Goal: Navigation & Orientation: Go to known website

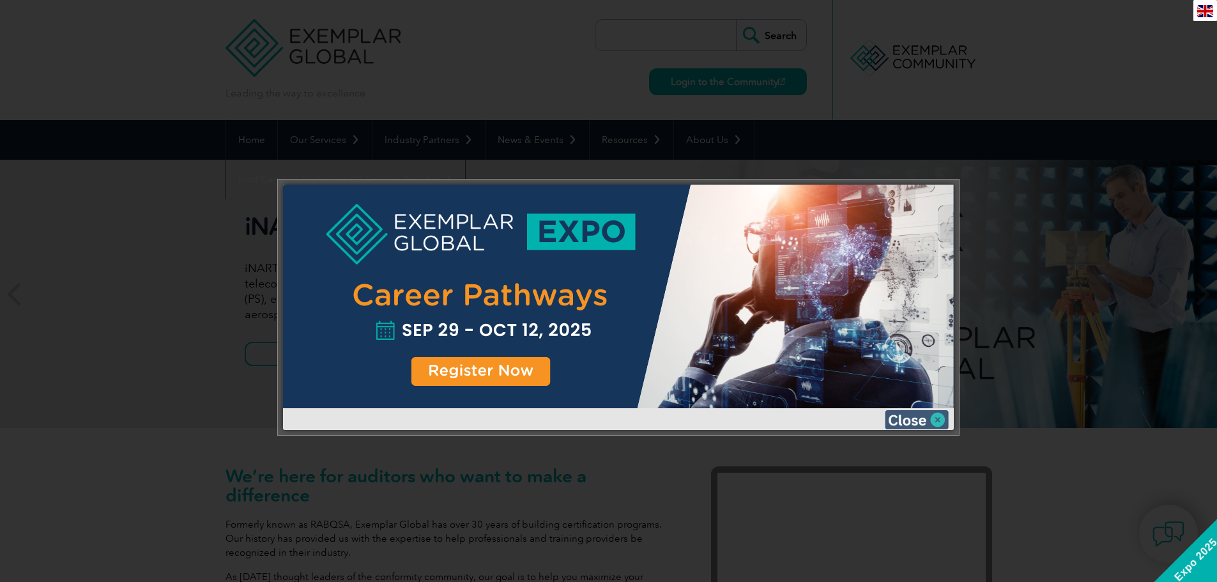
click at [936, 420] on img at bounding box center [917, 419] width 64 height 19
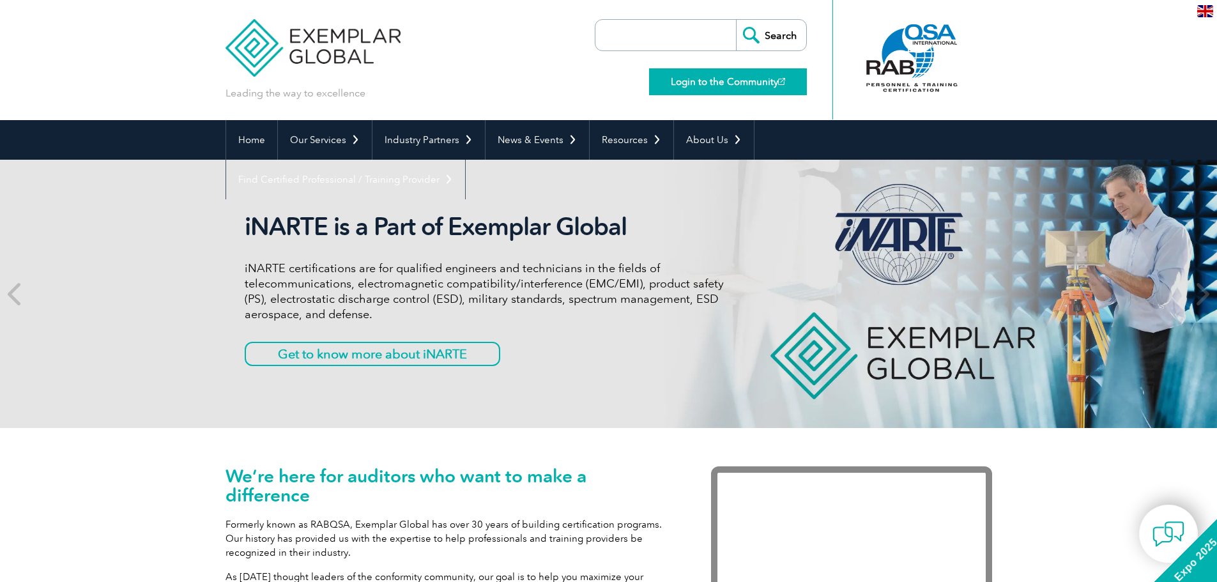
click at [705, 79] on link "Login to the Community" at bounding box center [728, 81] width 158 height 27
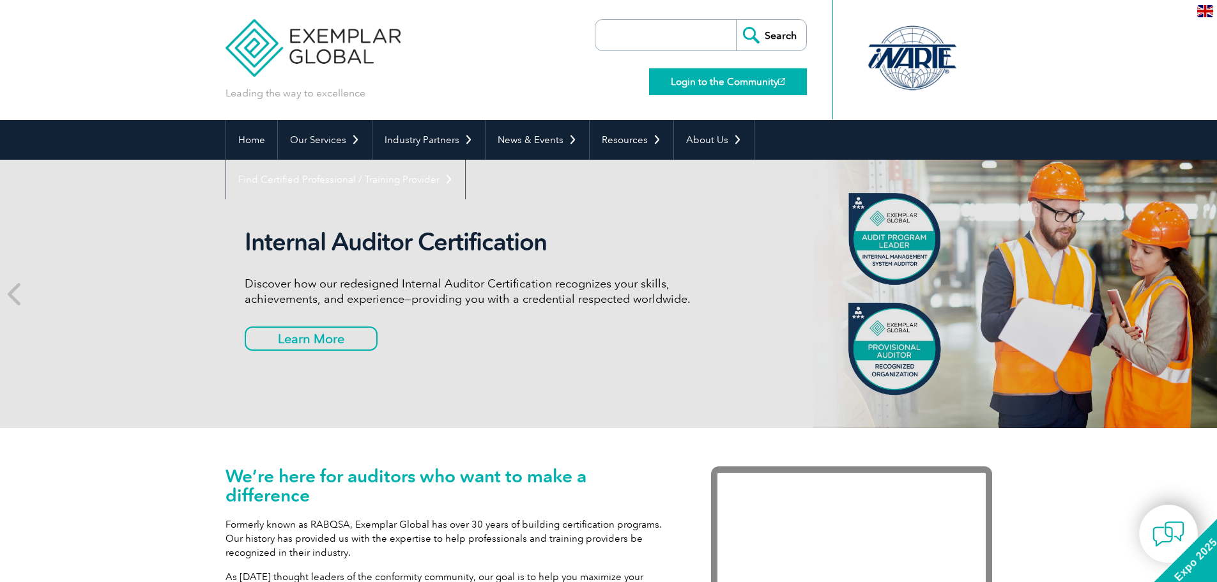
click at [740, 89] on link "Login to the Community" at bounding box center [728, 81] width 158 height 27
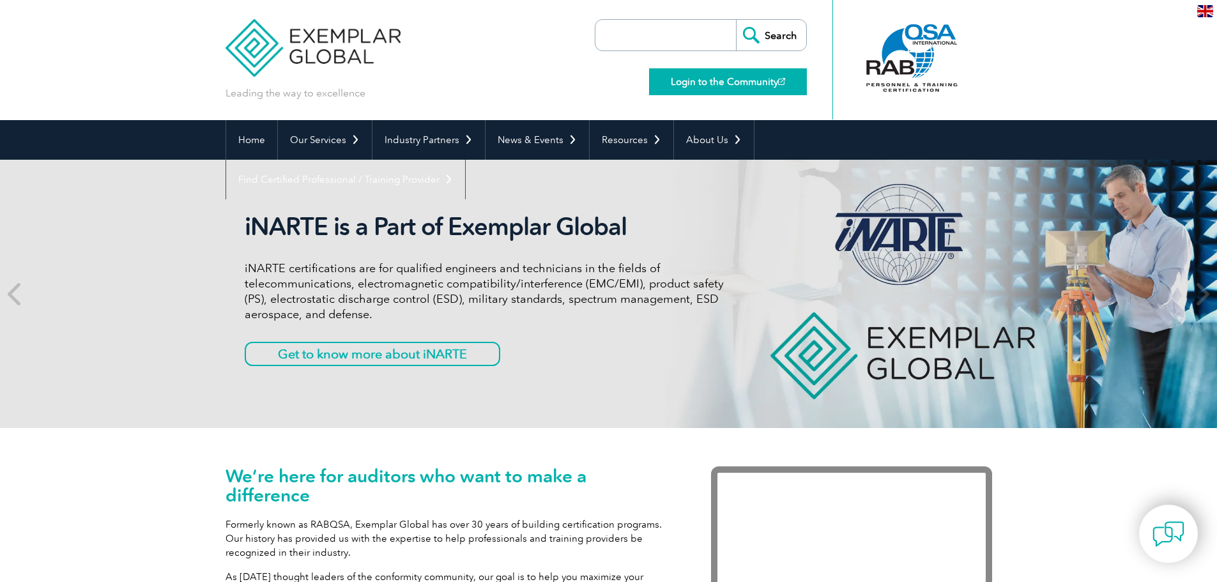
click at [724, 80] on link "Login to the Community" at bounding box center [728, 81] width 158 height 27
